Goal: Task Accomplishment & Management: Manage account settings

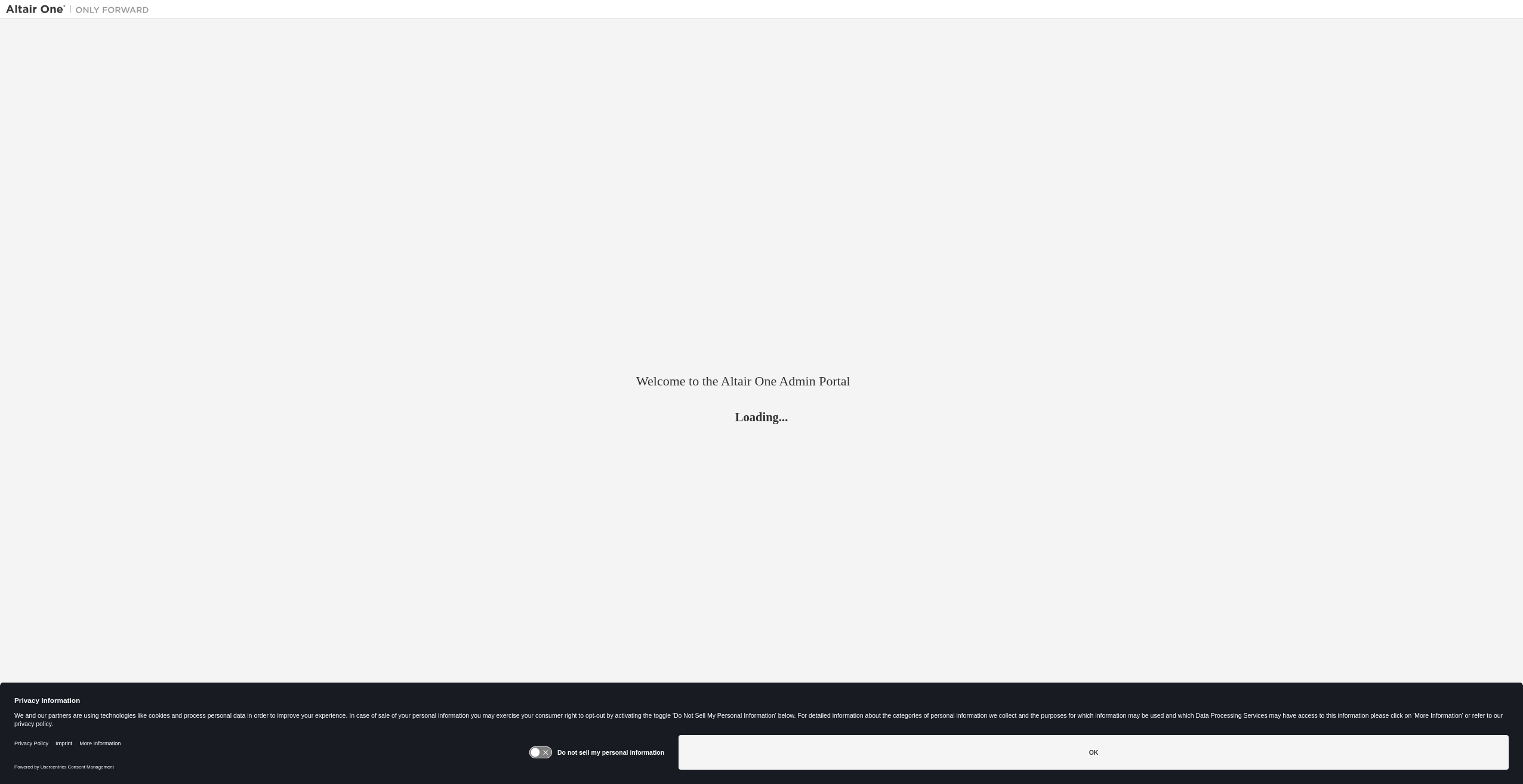
click at [548, 753] on icon at bounding box center [546, 753] width 5 height 5
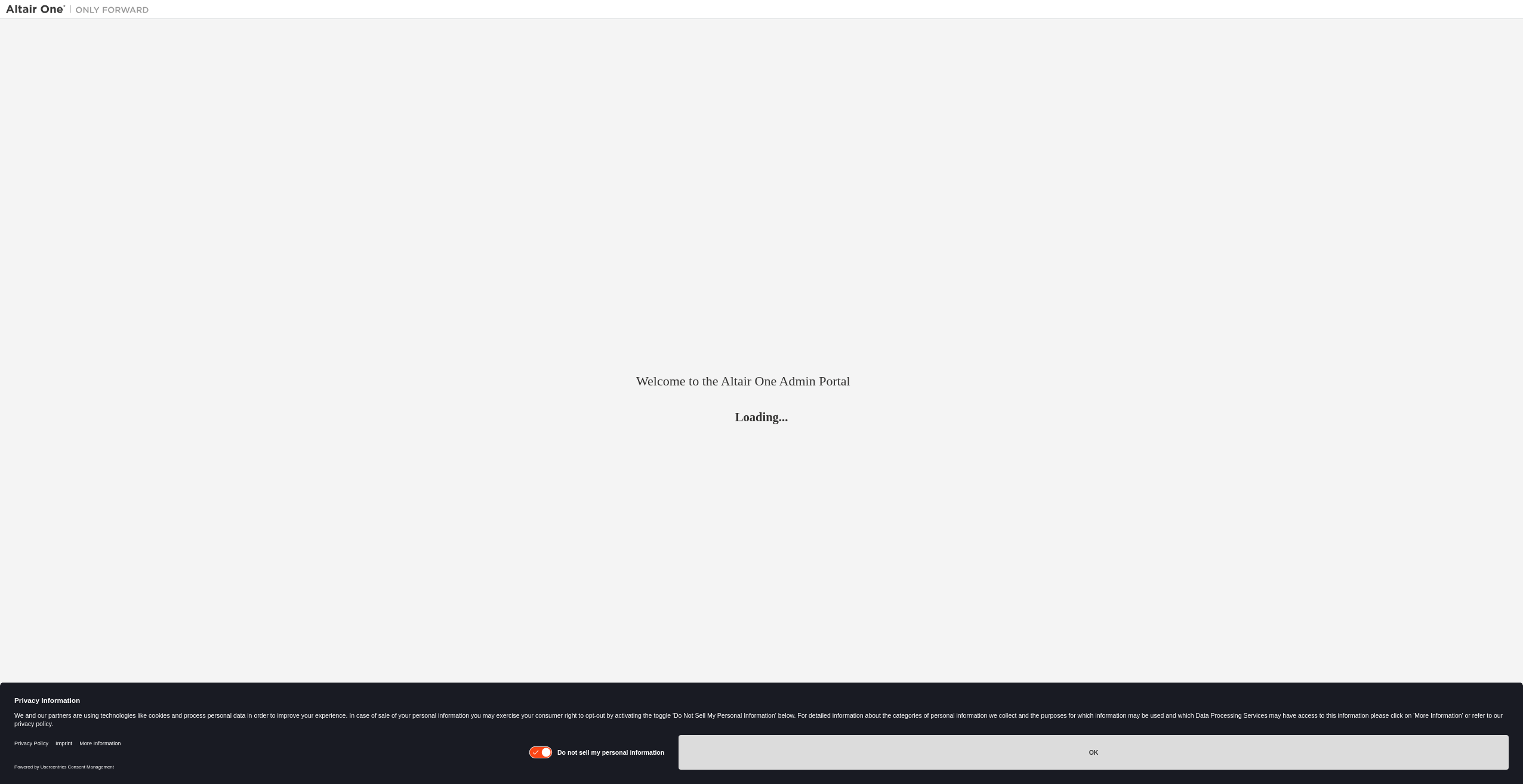
click at [876, 758] on button "OK" at bounding box center [1094, 752] width 830 height 35
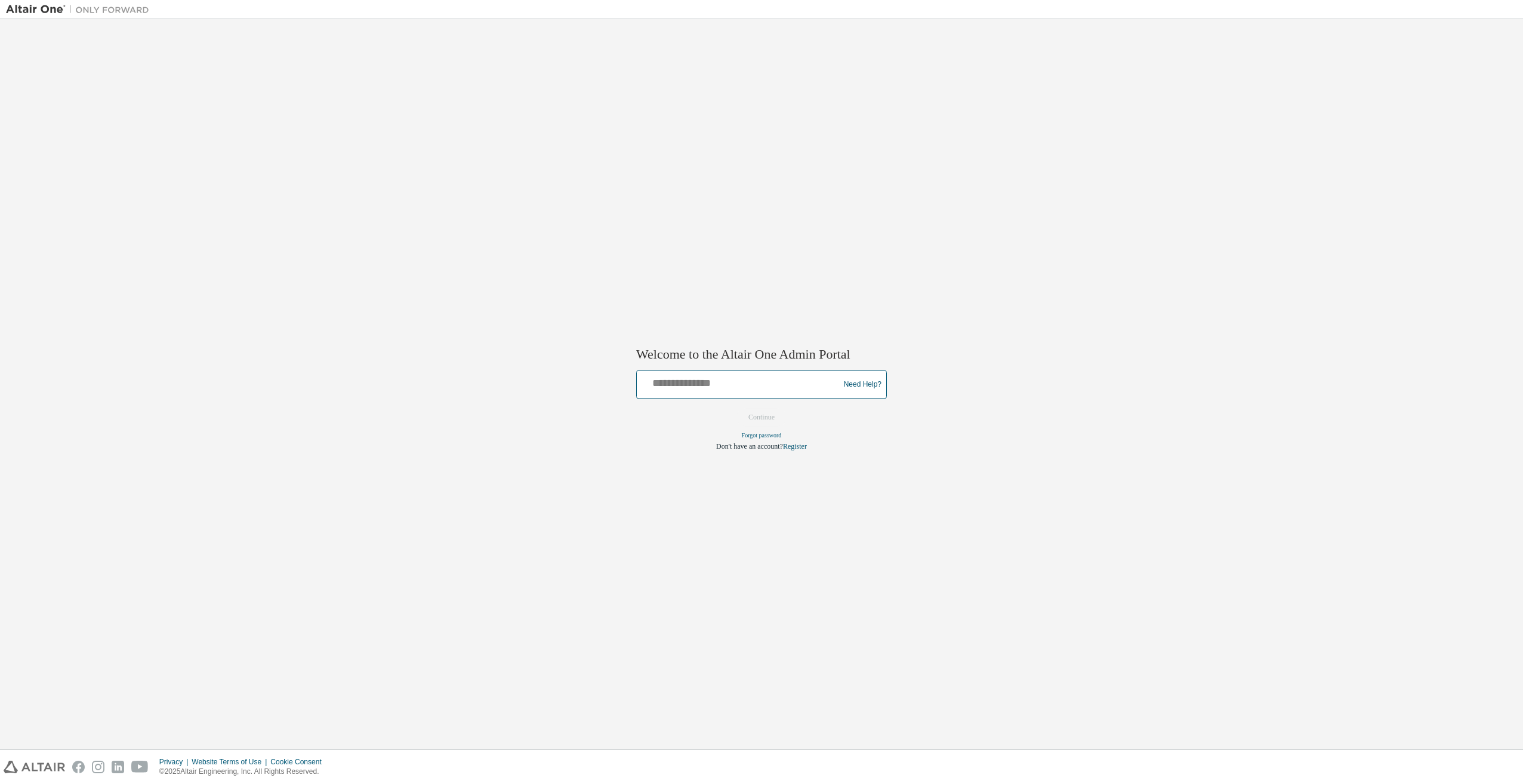
click at [701, 385] on input "text" at bounding box center [740, 382] width 196 height 17
type input "**********"
click at [773, 418] on button "Continue" at bounding box center [762, 417] width 52 height 18
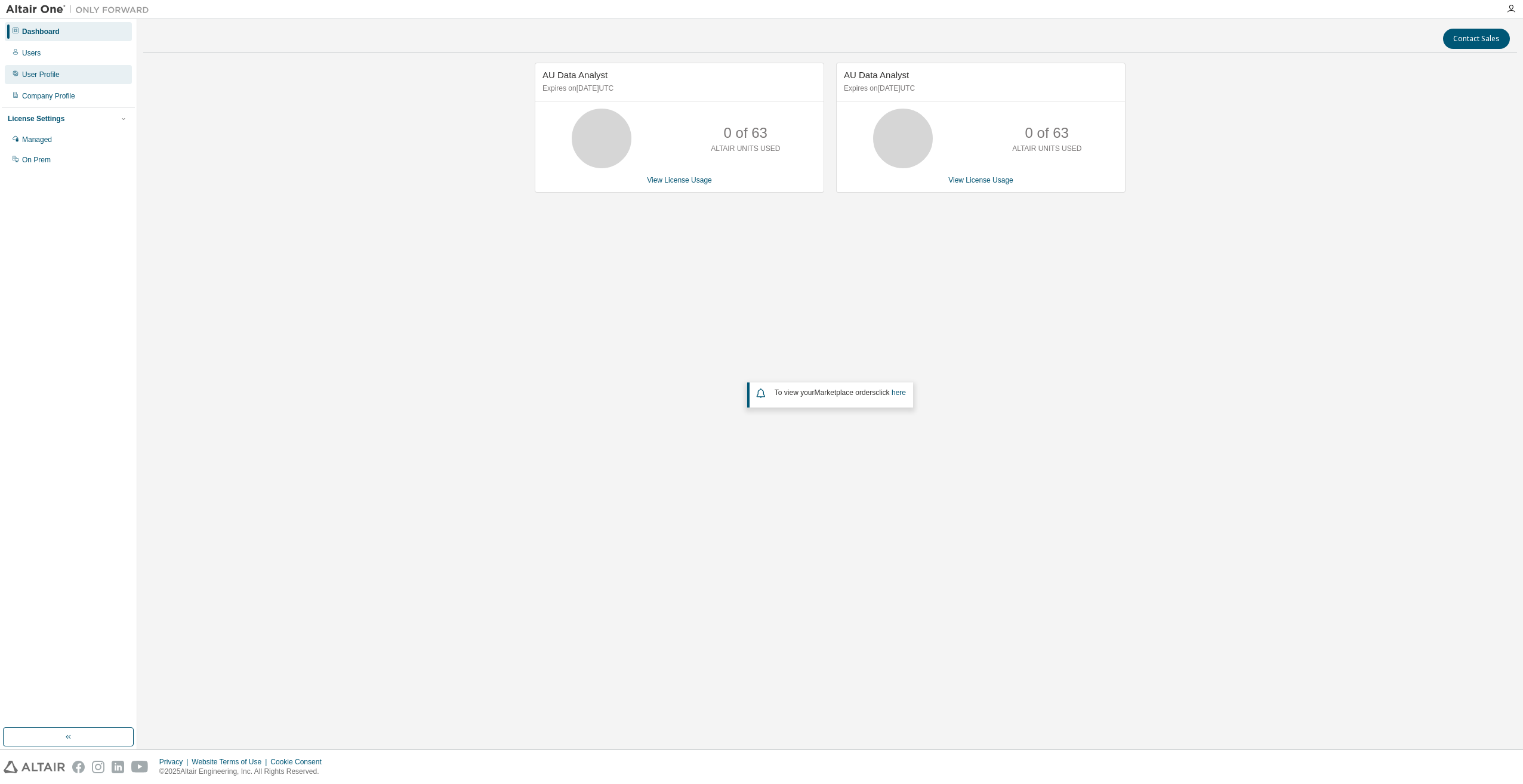
click at [40, 73] on div "User Profile" at bounding box center [41, 74] width 37 height 9
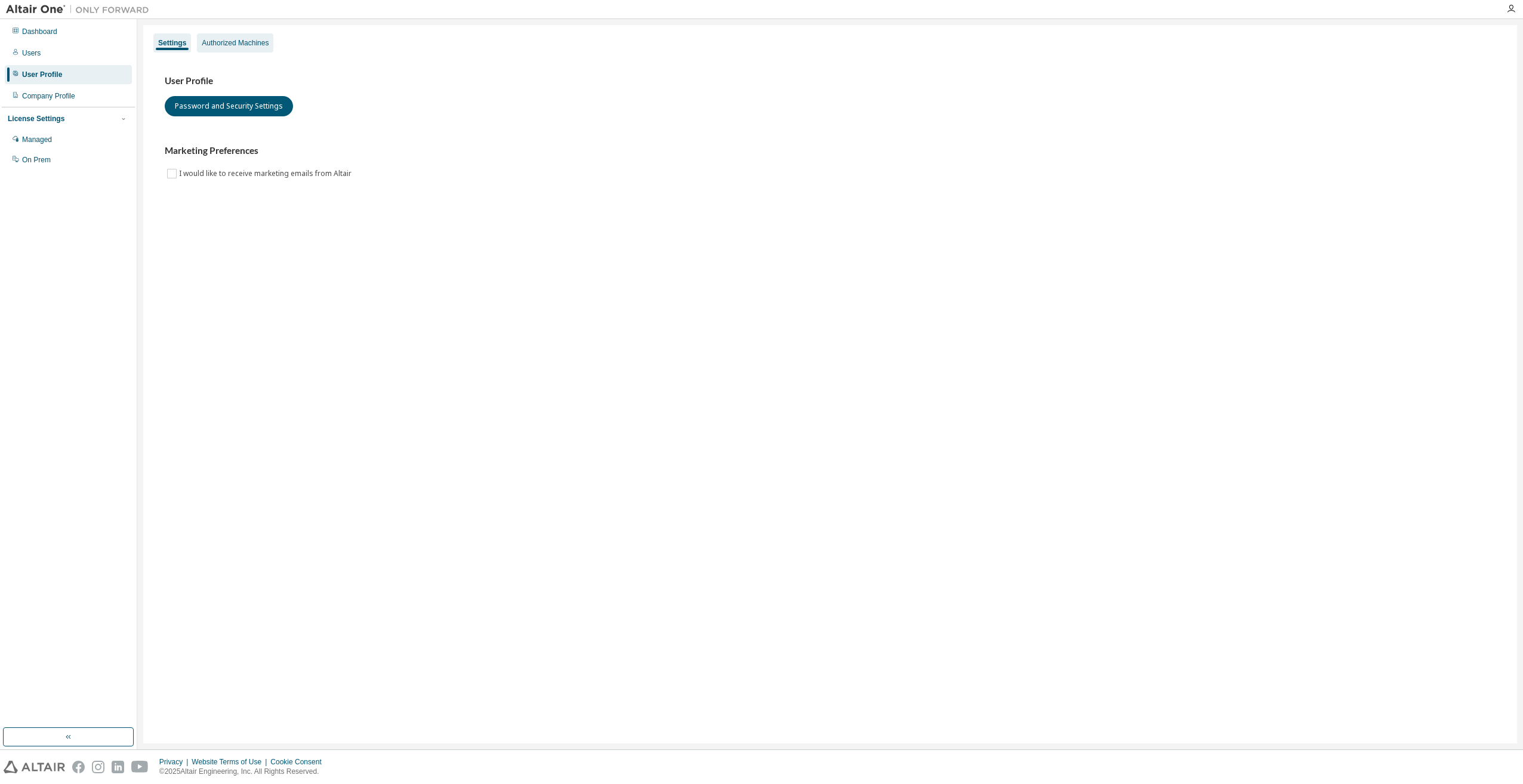
click at [227, 48] on div "Authorized Machines" at bounding box center [235, 43] width 76 height 19
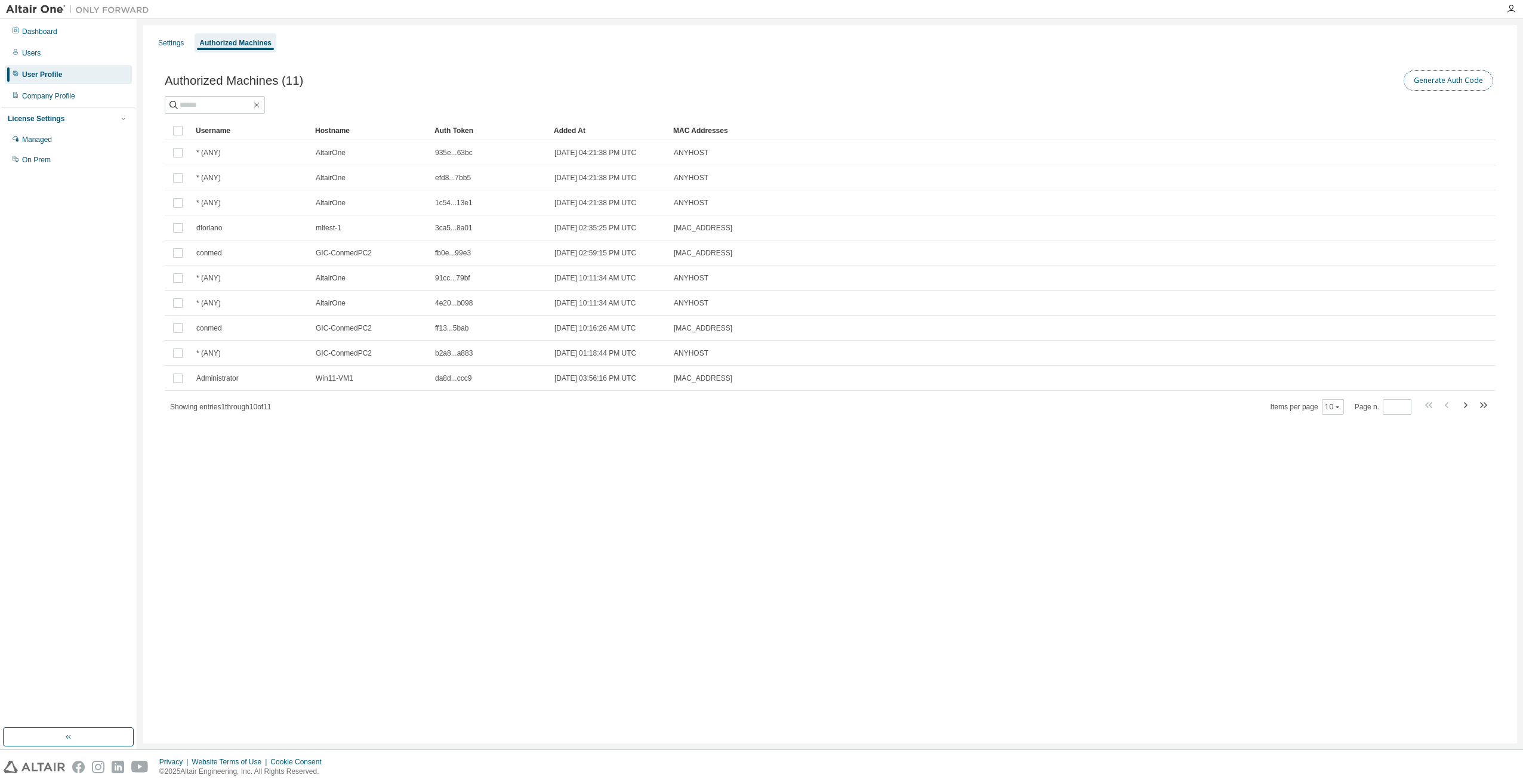
click at [1446, 83] on button "Generate Auth Code" at bounding box center [1449, 80] width 90 height 20
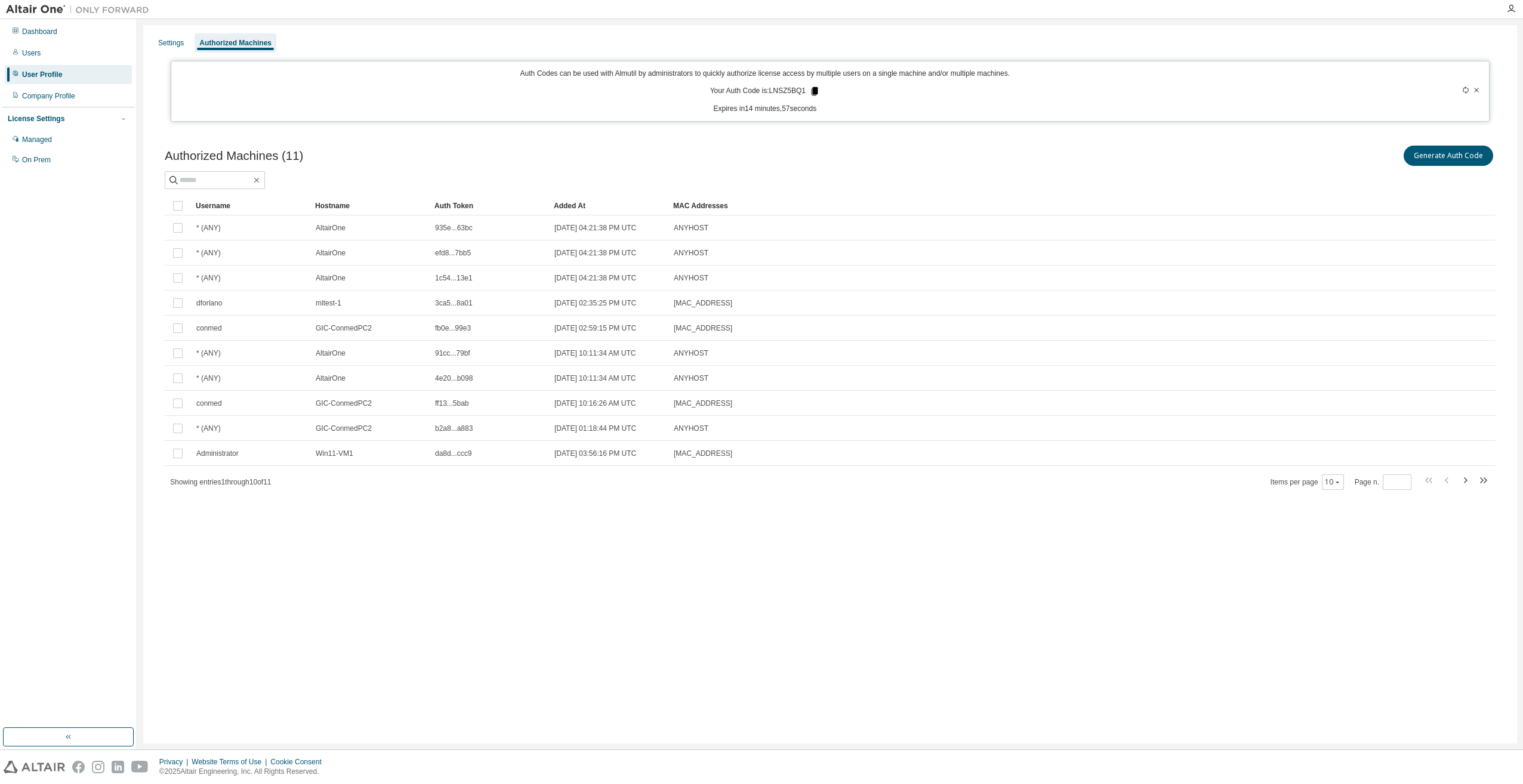
click at [814, 90] on icon at bounding box center [816, 91] width 7 height 8
